Goal: Information Seeking & Learning: Find specific page/section

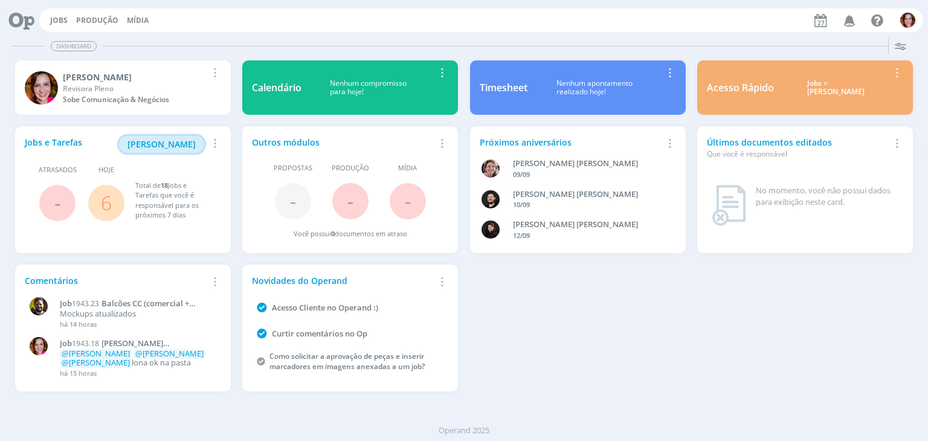
click at [163, 145] on span "Minha Pauta" at bounding box center [162, 143] width 68 height 11
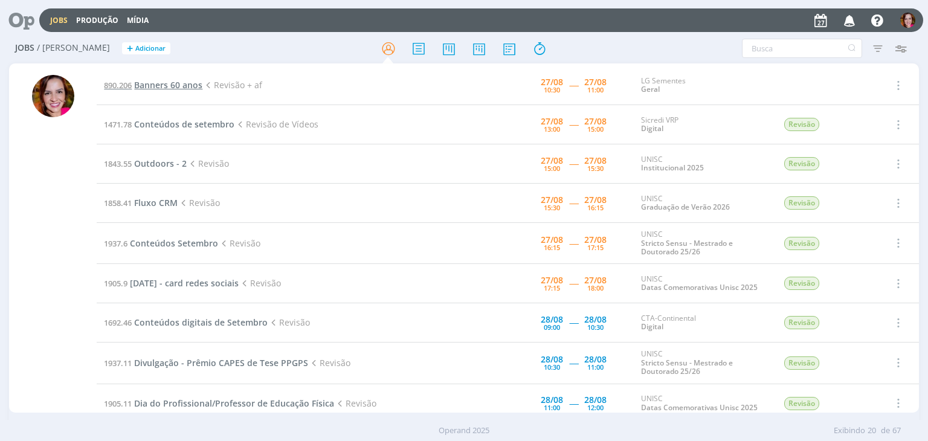
click at [179, 83] on span "Banners 60 anos" at bounding box center [168, 84] width 68 height 11
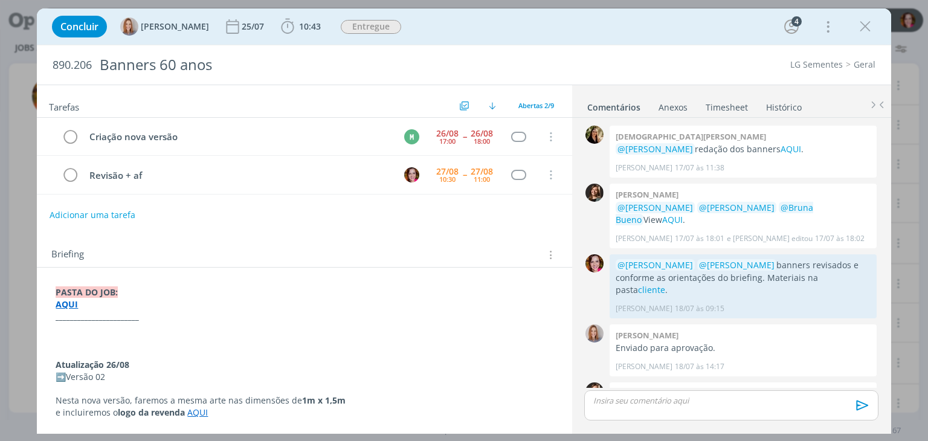
scroll to position [190, 0]
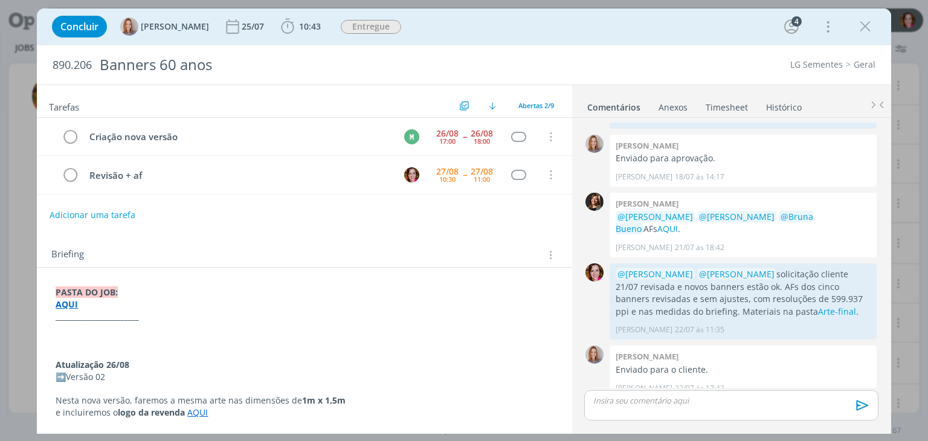
click at [68, 306] on strong "AQUI" at bounding box center [67, 304] width 22 height 11
click at [128, 324] on link "https://sobeae.sharepoint.com/:f:/s/SOBEAE/EhssRaCSwwBAoWOPTMSxUdcB_Qe3lgU0iljx…" at bounding box center [134, 328] width 91 height 16
click at [350, 368] on p "Atualização 26/08" at bounding box center [304, 366] width 496 height 12
click at [863, 23] on icon "dialog" at bounding box center [865, 27] width 18 height 18
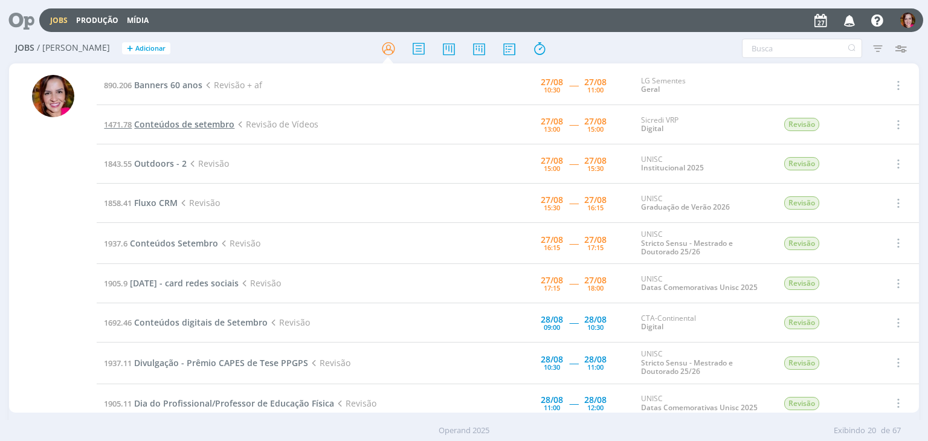
click at [208, 121] on span "Conteúdos de setembro" at bounding box center [184, 123] width 100 height 11
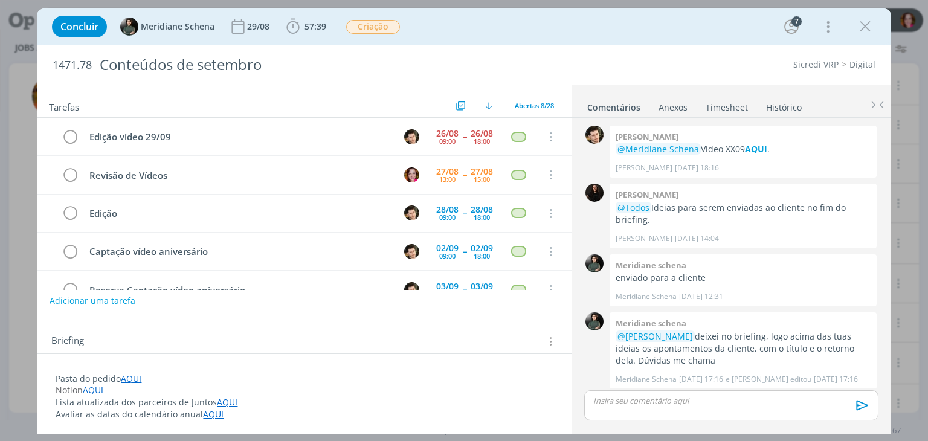
scroll to position [1548, 0]
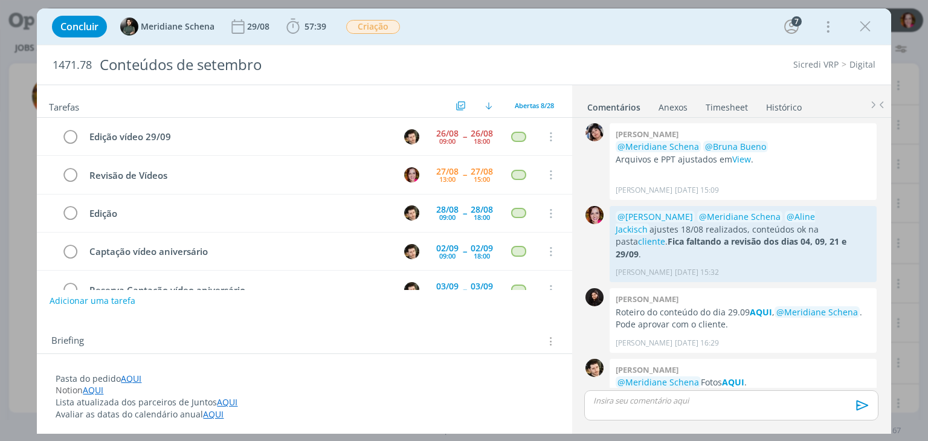
click at [134, 380] on link "AQUI" at bounding box center [131, 378] width 21 height 11
click at [164, 399] on link "https://sobeae.sharepoint.com/:f:/s/SOBEAE/EpzAMs_Ku2VMpCqdSCSppWABtSXkpz9DN5zZ…" at bounding box center [134, 402] width 91 height 16
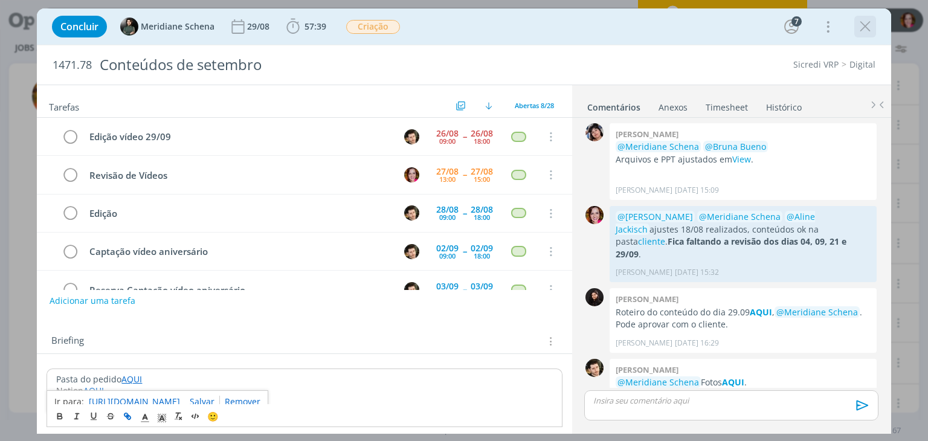
click at [863, 30] on icon "dialog" at bounding box center [865, 27] width 18 height 18
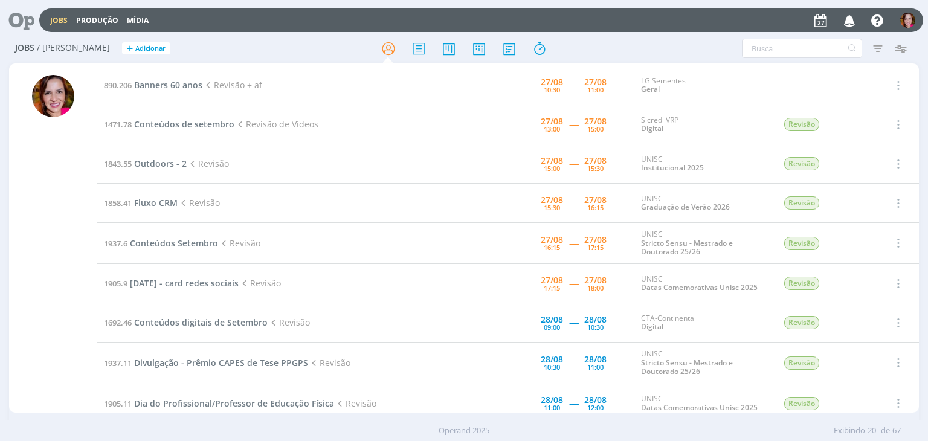
click at [175, 83] on span "Banners 60 anos" at bounding box center [168, 84] width 68 height 11
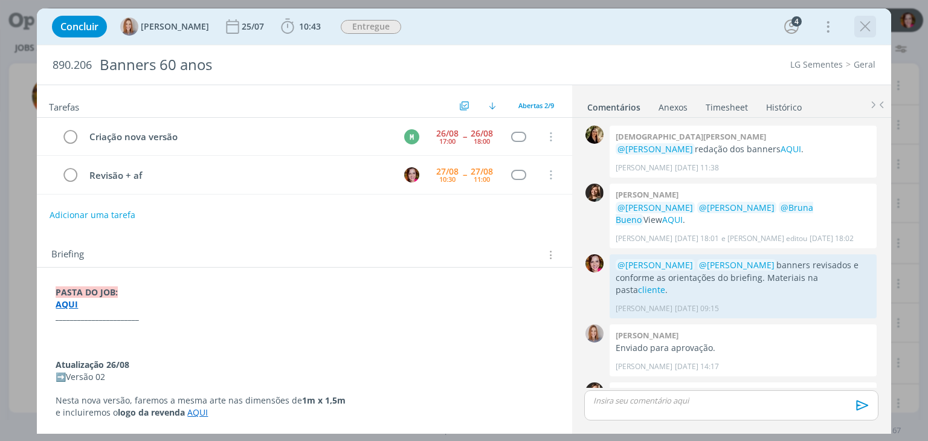
scroll to position [190, 0]
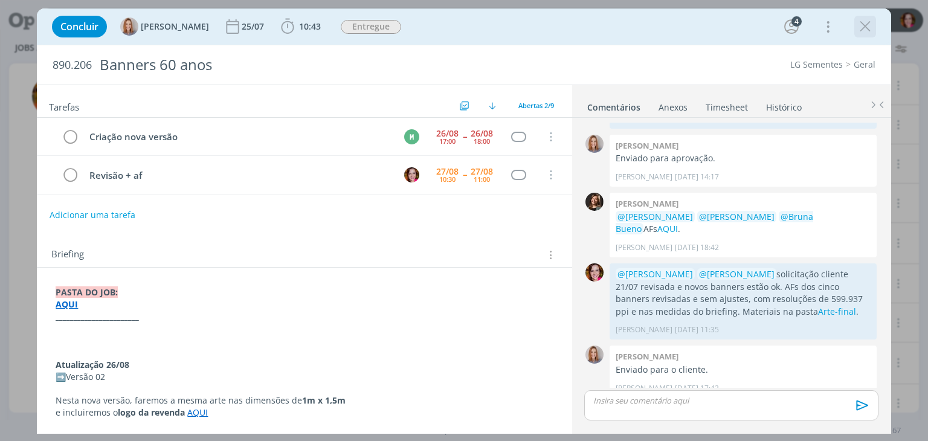
click at [868, 27] on icon "dialog" at bounding box center [865, 27] width 18 height 18
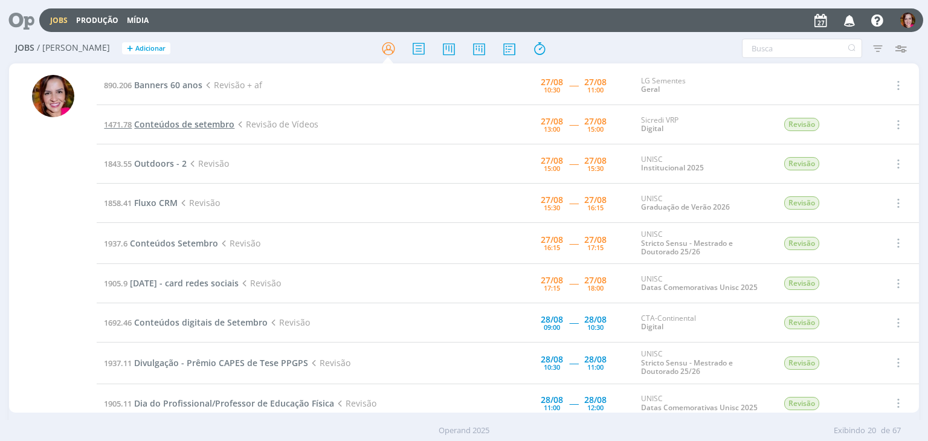
click at [183, 126] on span "Conteúdos de setembro" at bounding box center [184, 123] width 100 height 11
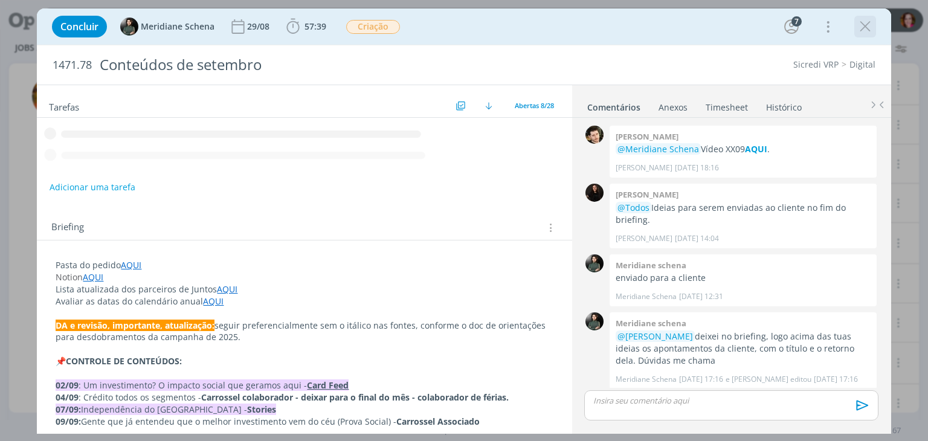
scroll to position [1548, 0]
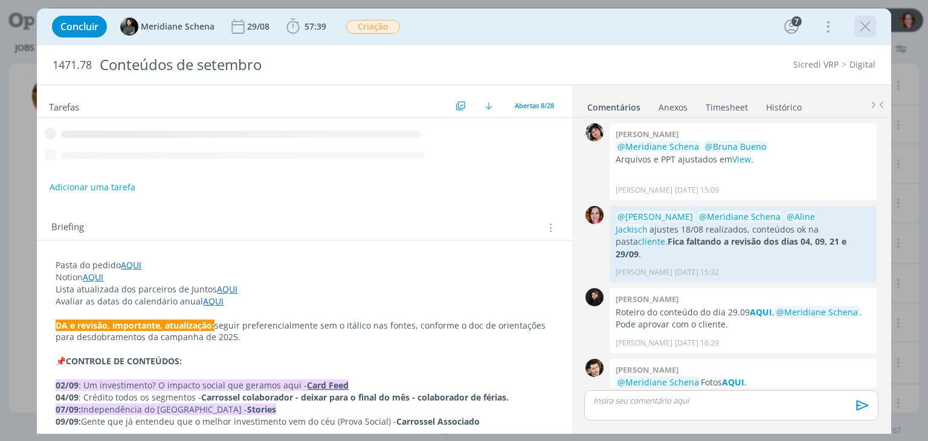
click at [868, 27] on icon "dialog" at bounding box center [865, 27] width 18 height 18
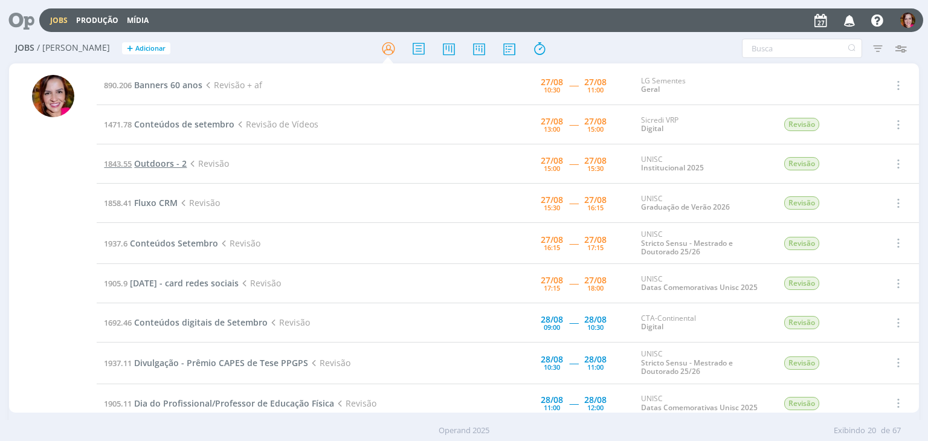
click at [167, 165] on span "Outdoors - 2" at bounding box center [160, 163] width 53 height 11
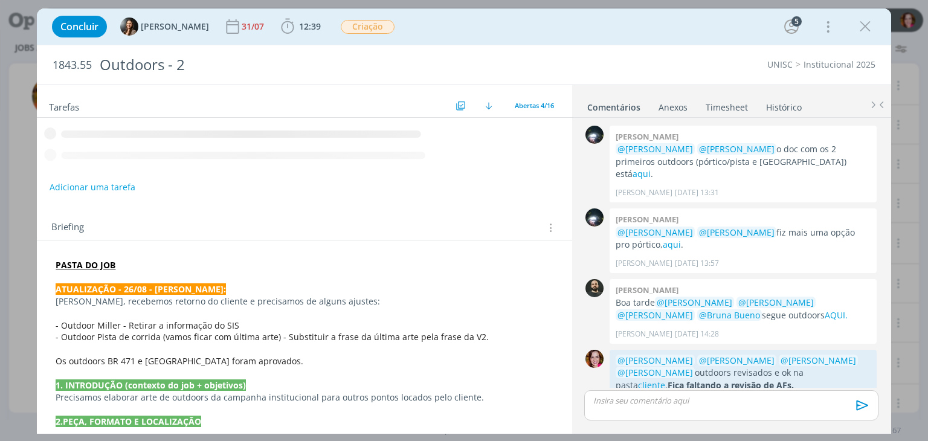
scroll to position [533, 0]
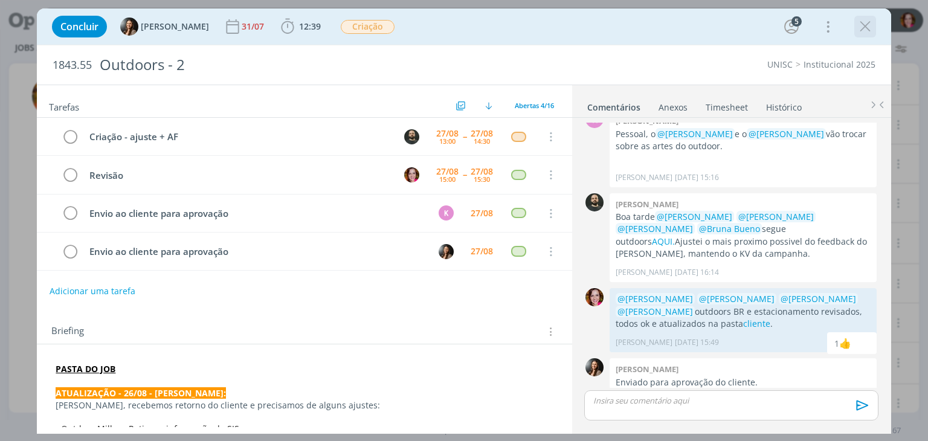
click at [869, 30] on icon "dialog" at bounding box center [865, 27] width 18 height 18
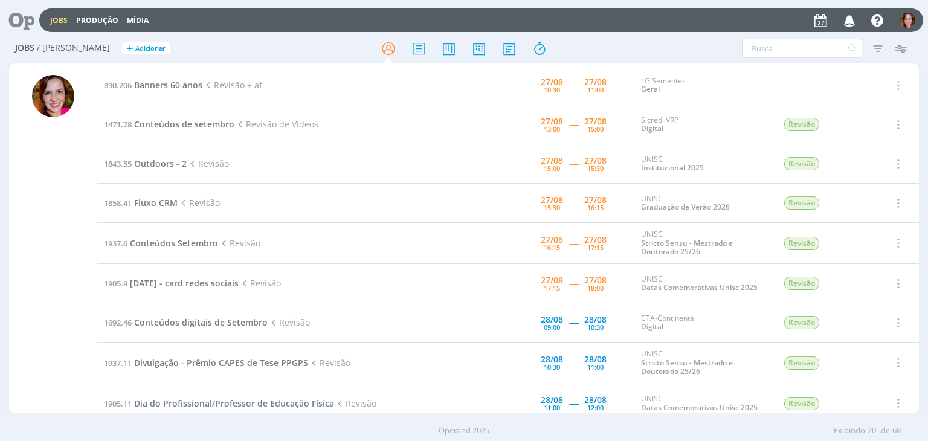
click at [150, 204] on span "Fluxo CRM" at bounding box center [156, 202] width 44 height 11
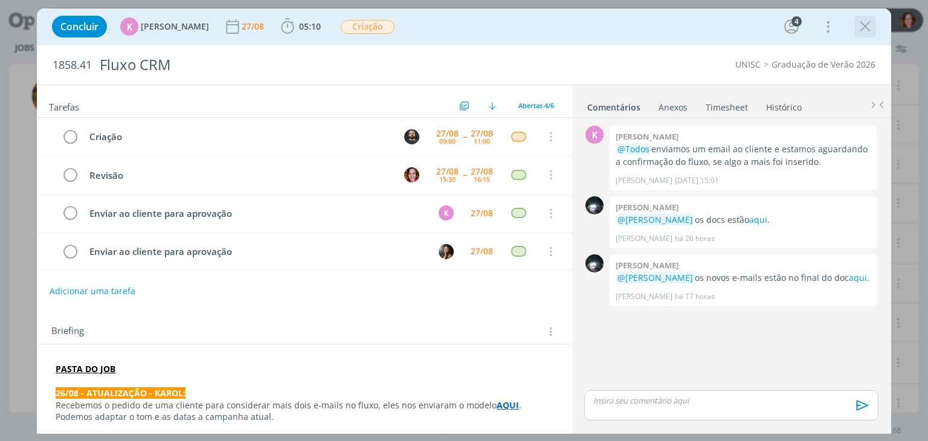
click at [868, 32] on icon "dialog" at bounding box center [865, 27] width 18 height 18
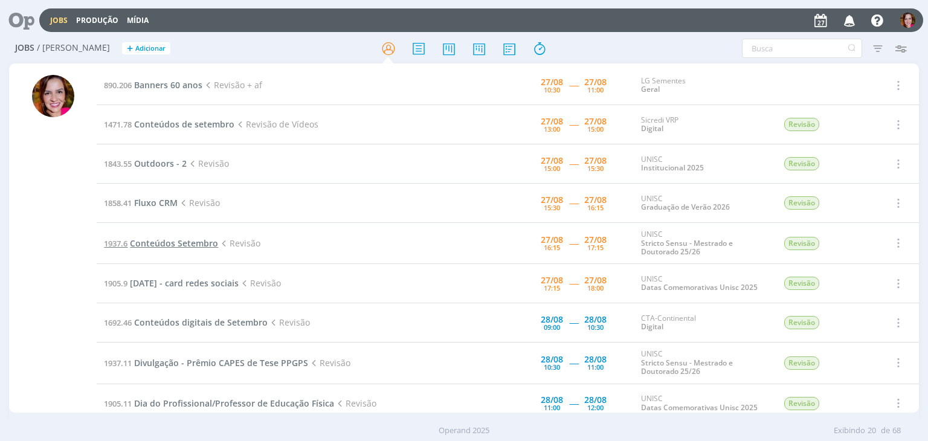
click at [158, 244] on span "Conteúdos Setembro" at bounding box center [174, 243] width 88 height 11
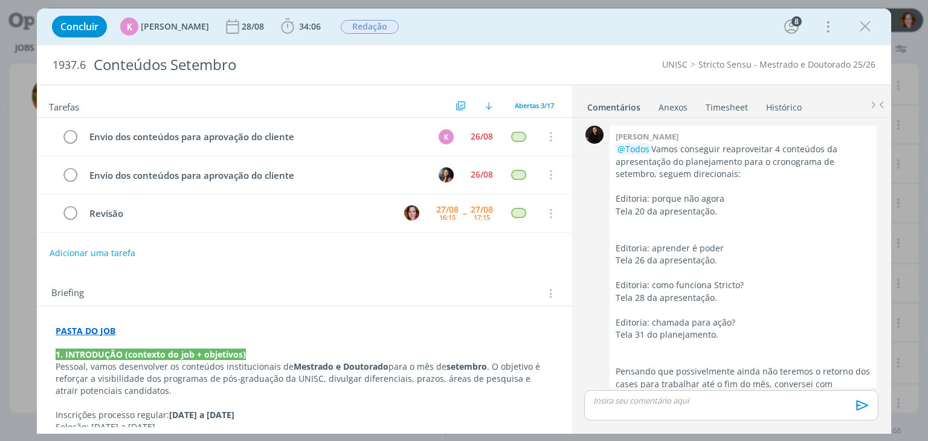
scroll to position [1250, 0]
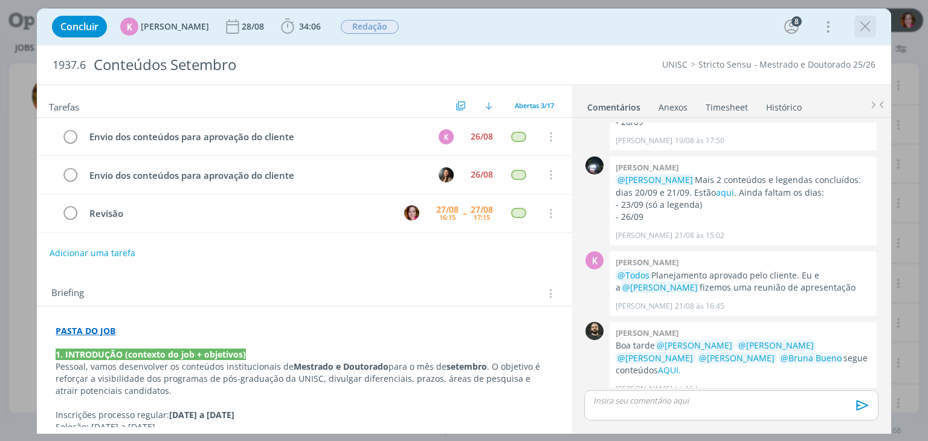
click at [861, 25] on icon "dialog" at bounding box center [865, 27] width 18 height 18
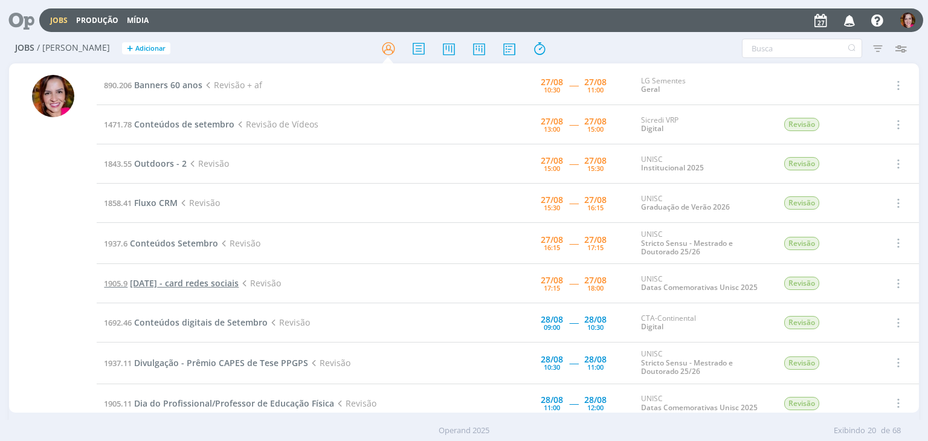
click at [163, 281] on span "[DATE] - card redes sociais" at bounding box center [184, 282] width 109 height 11
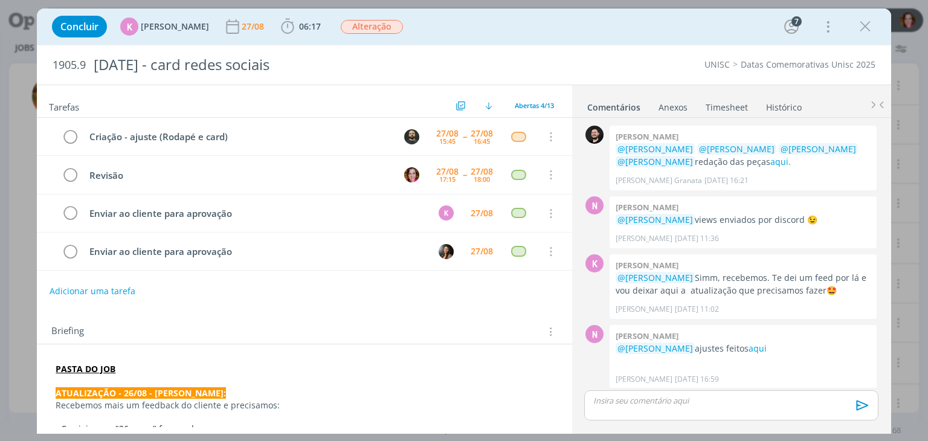
scroll to position [273, 0]
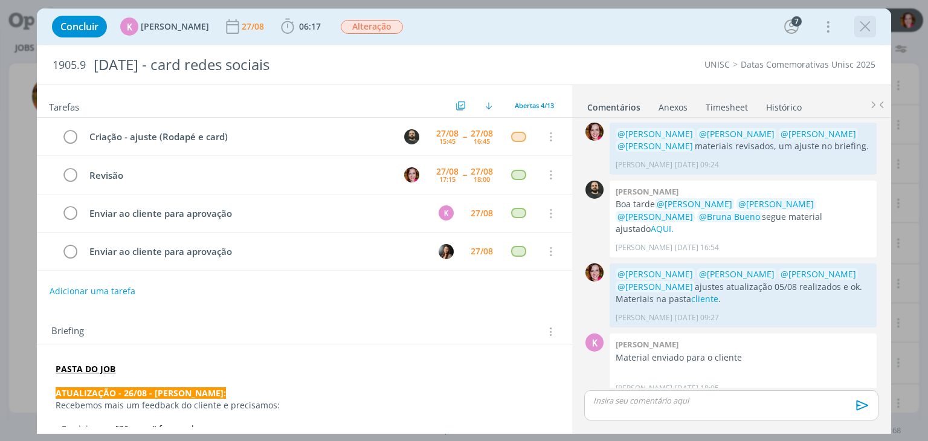
click at [866, 30] on icon "dialog" at bounding box center [865, 27] width 18 height 18
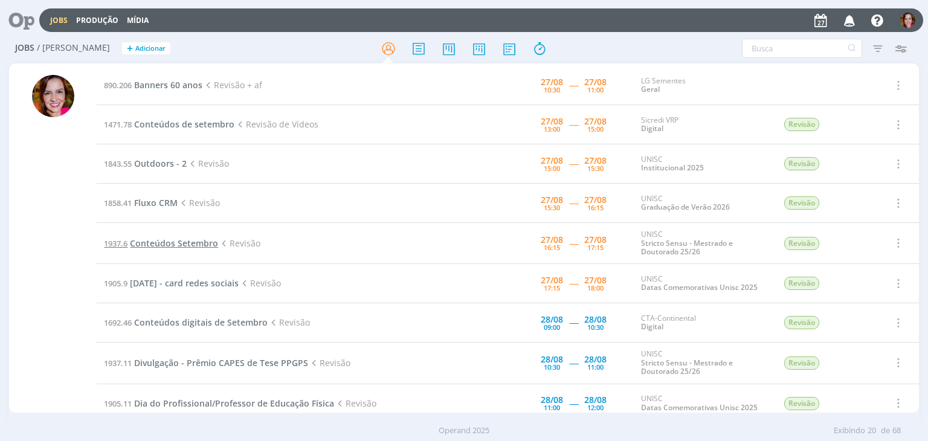
click at [194, 243] on span "Conteúdos Setembro" at bounding box center [174, 243] width 88 height 11
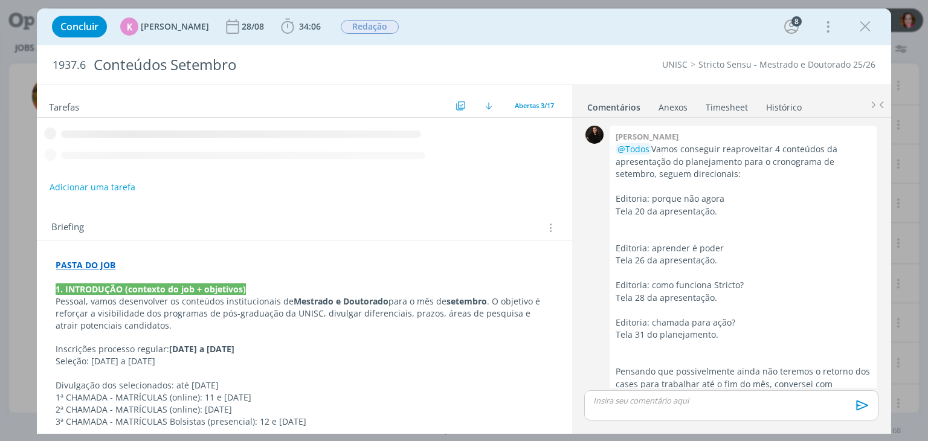
scroll to position [1250, 0]
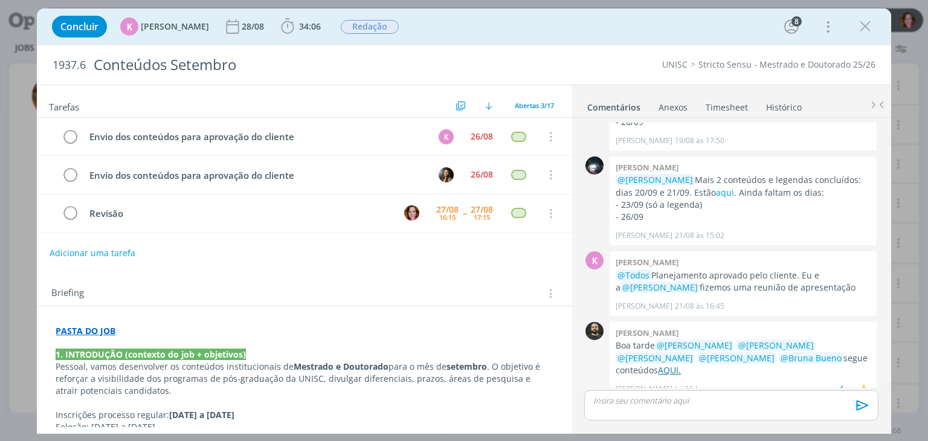
click at [658, 364] on link "AQUI." at bounding box center [669, 369] width 23 height 11
click at [284, 22] on icon "dialog" at bounding box center [288, 26] width 13 height 15
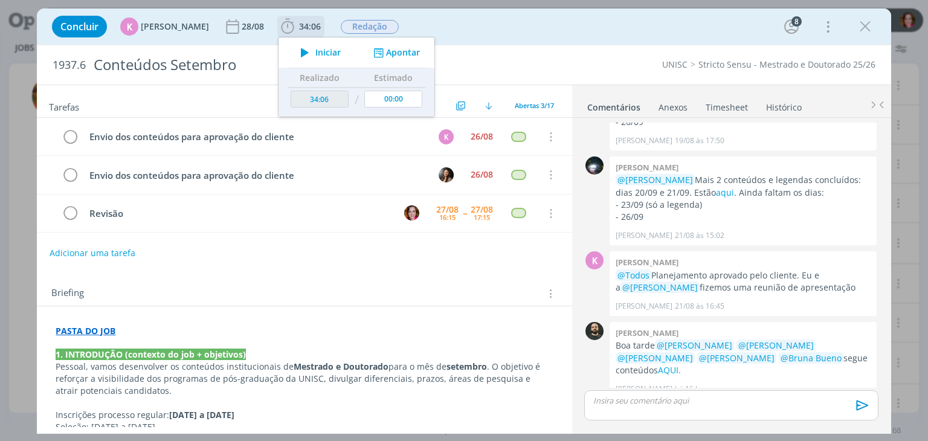
click at [296, 50] on icon "dialog" at bounding box center [304, 53] width 21 height 16
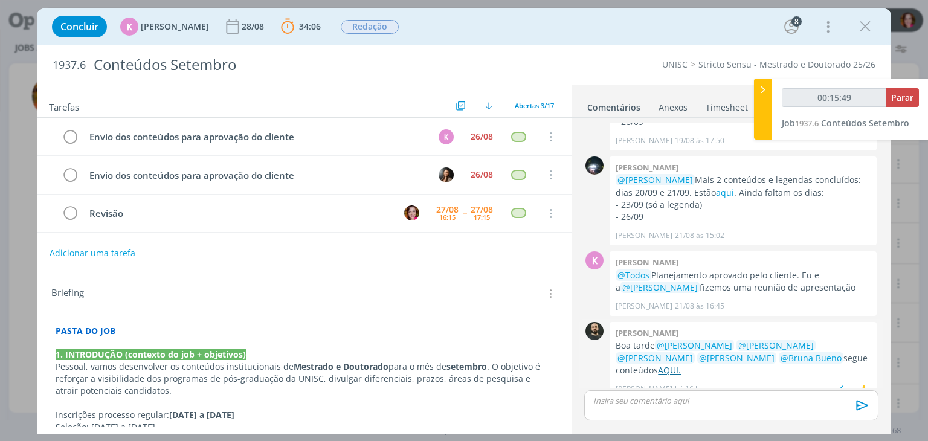
click at [658, 364] on link "AQUI." at bounding box center [669, 369] width 23 height 11
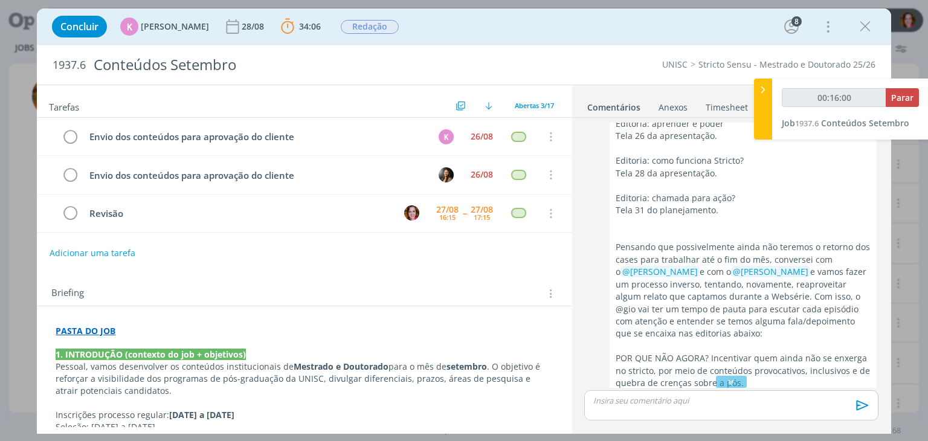
scroll to position [0, 0]
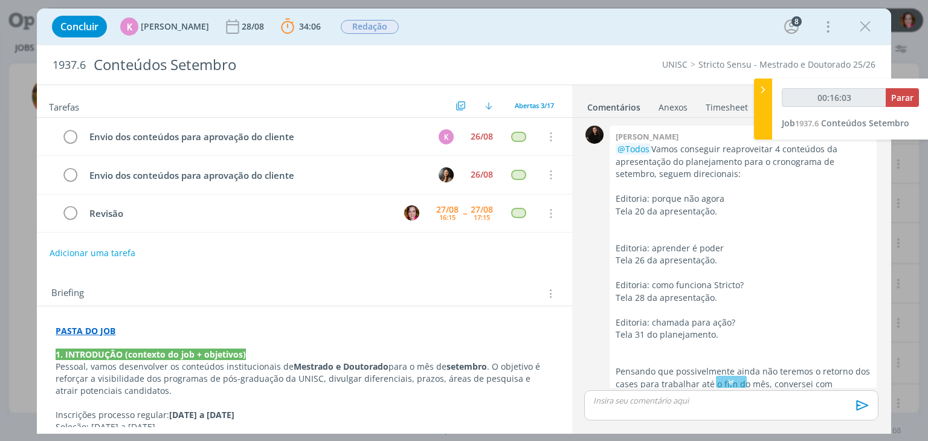
type input "00:16:04"
click at [763, 89] on icon at bounding box center [763, 89] width 12 height 13
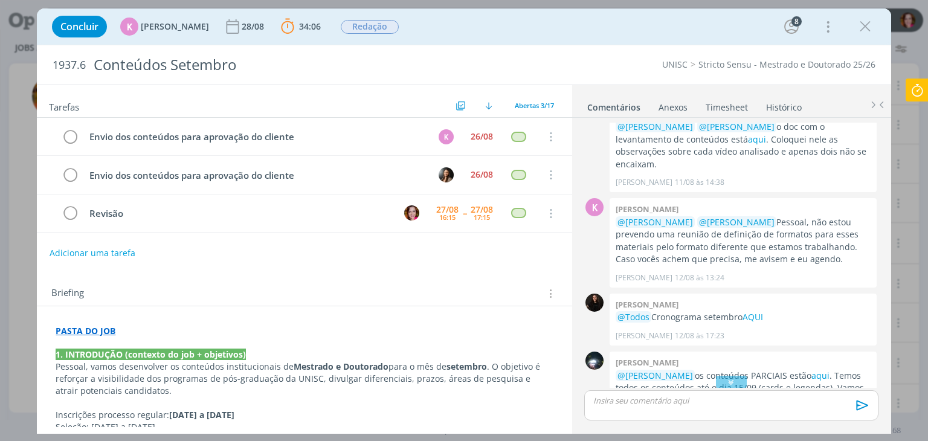
scroll to position [787, 0]
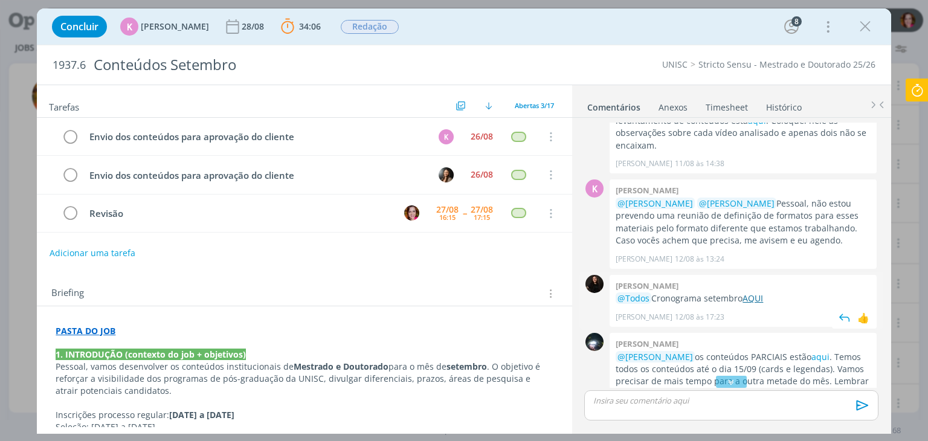
click at [757, 293] on link "AQUI" at bounding box center [753, 298] width 21 height 11
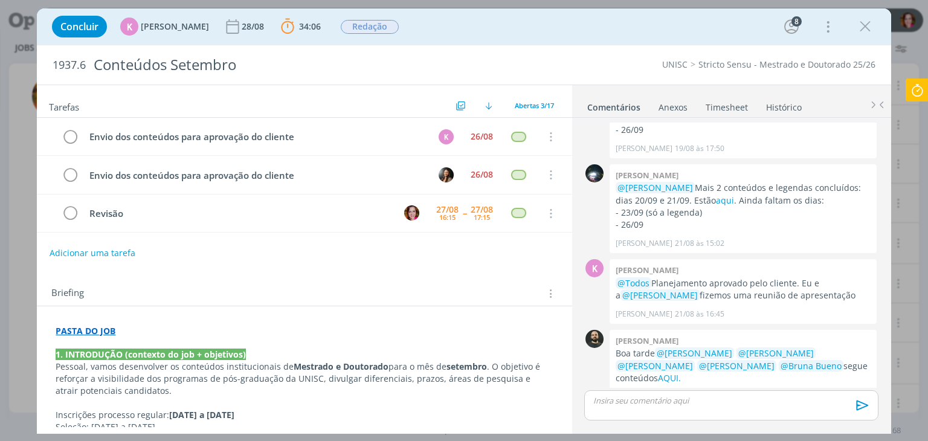
scroll to position [1250, 0]
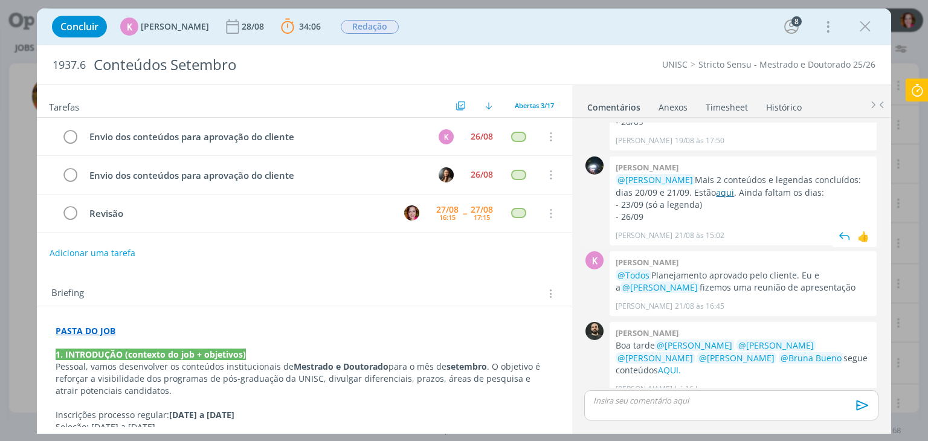
click at [728, 187] on link "aqui" at bounding box center [725, 192] width 18 height 11
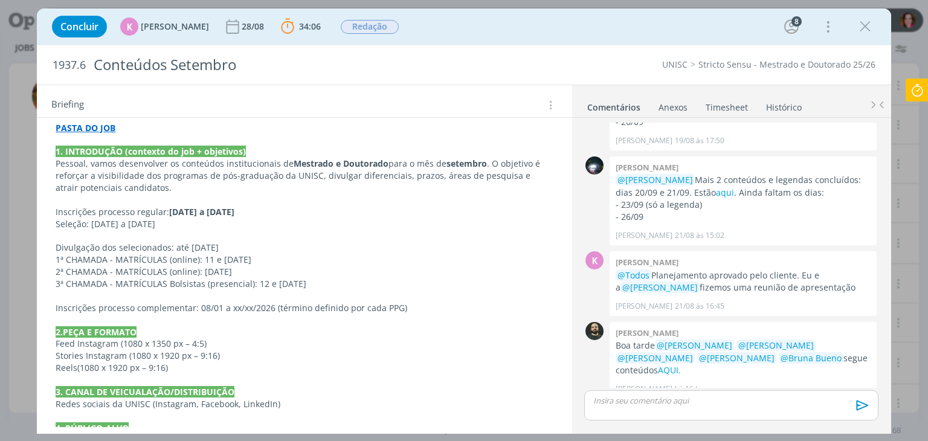
scroll to position [205, 0]
